Goal: Check status: Check status

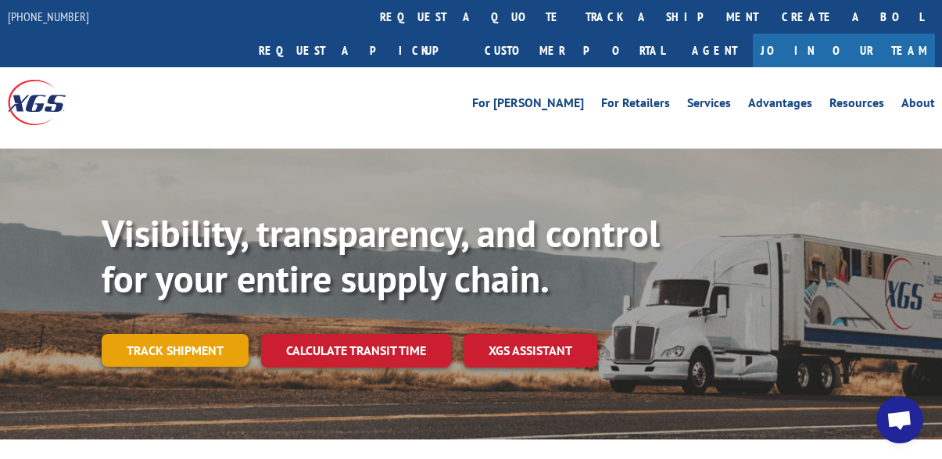
click at [170, 334] on link "Track shipment" at bounding box center [175, 350] width 147 height 33
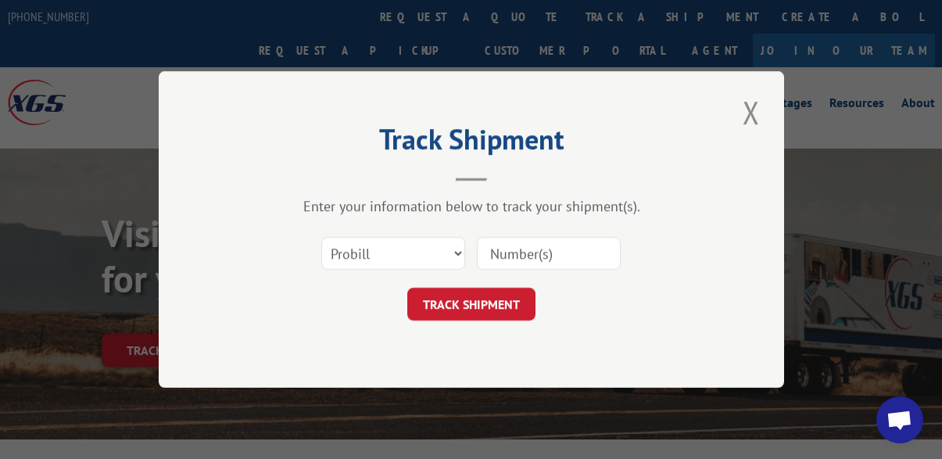
click at [538, 248] on input at bounding box center [549, 253] width 144 height 33
paste input "17535768"
type input "17535768"
click at [470, 313] on button "TRACK SHIPMENT" at bounding box center [471, 304] width 128 height 33
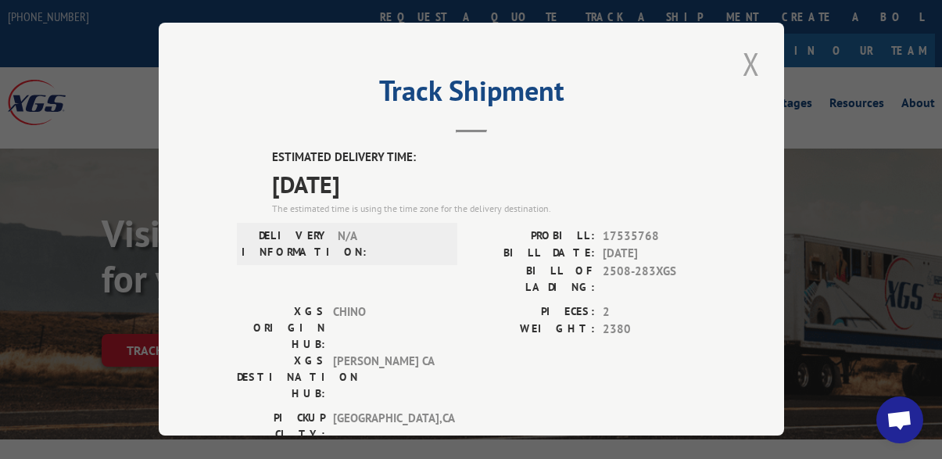
click at [746, 57] on button "Close modal" at bounding box center [751, 63] width 27 height 43
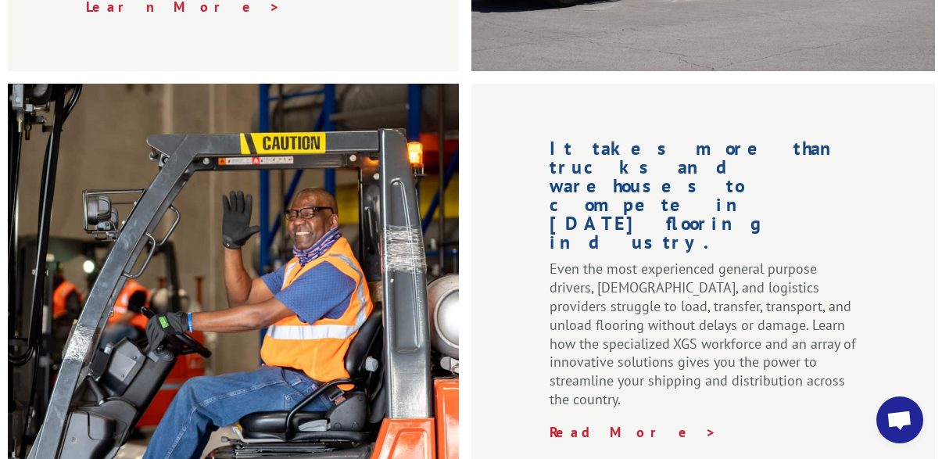
scroll to position [2027, 0]
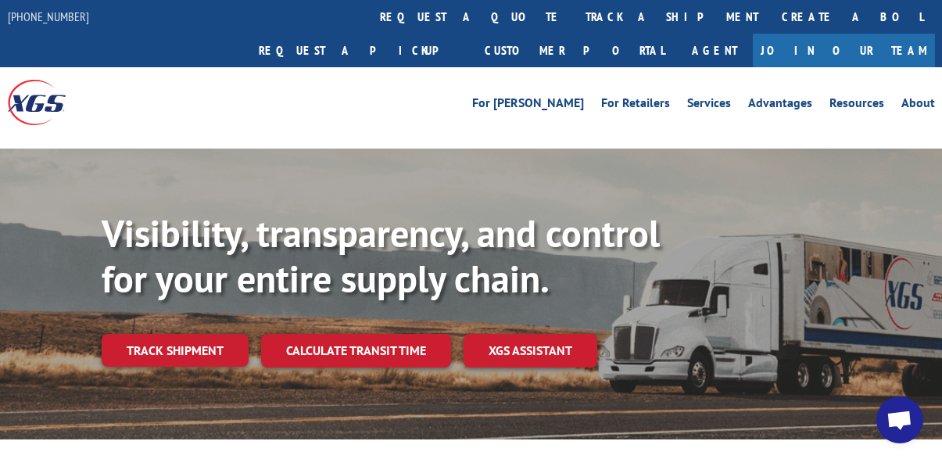
click at [643, 160] on div "Visibility, transparency, and control for your entire supply chain. Track shipm…" at bounding box center [471, 308] width 942 height 321
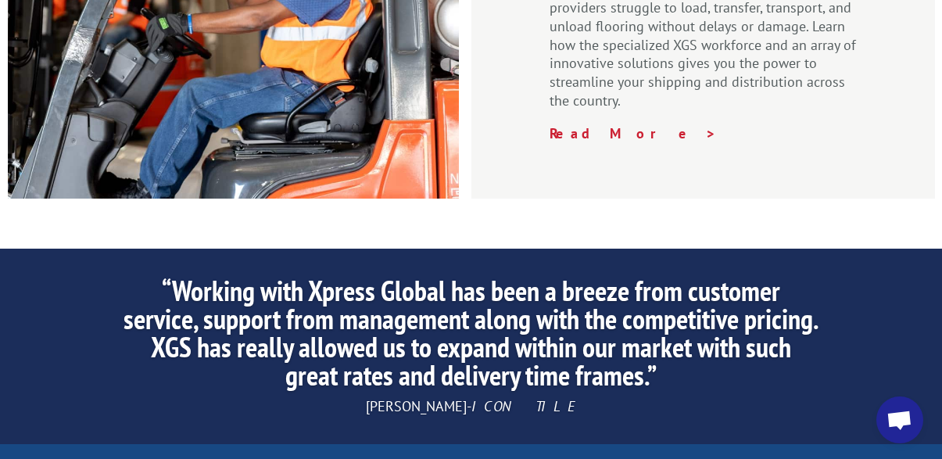
scroll to position [2661, 0]
